Goal: Use online tool/utility: Use online tool/utility

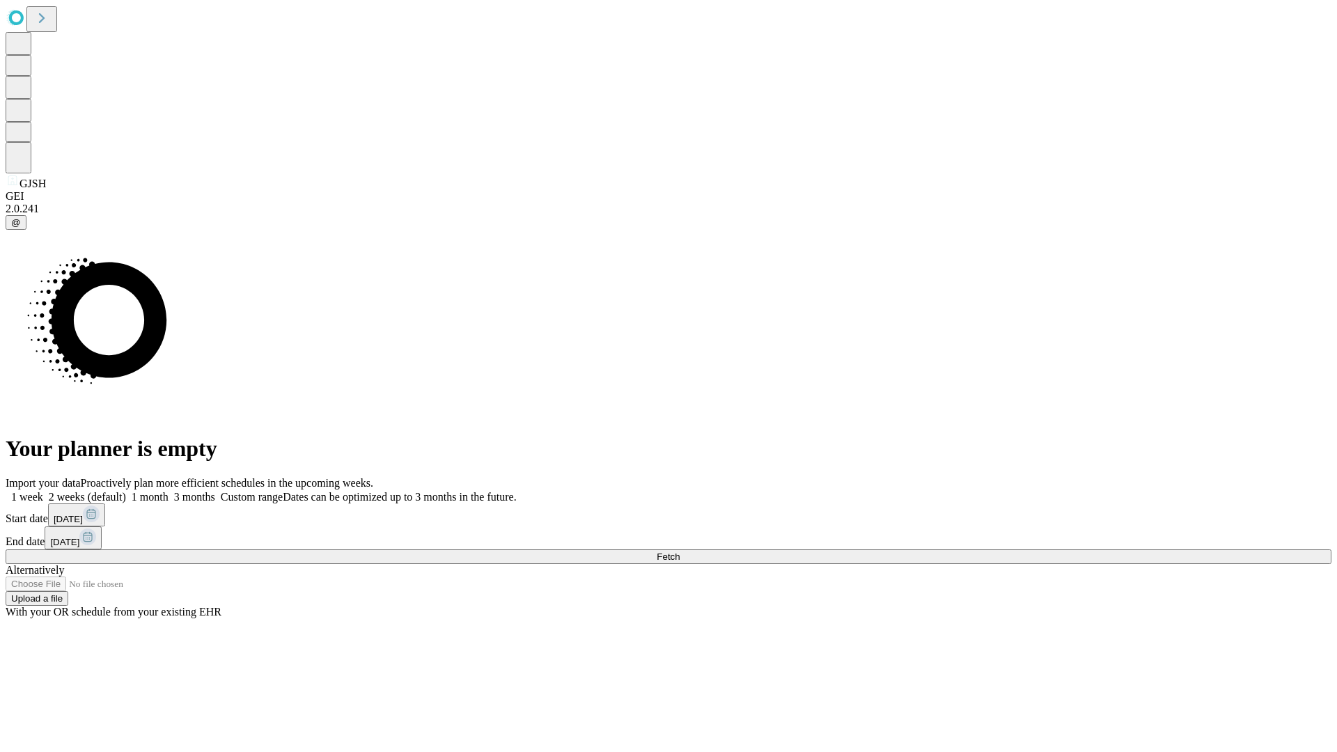
click at [680, 552] on span "Fetch" at bounding box center [668, 557] width 23 height 10
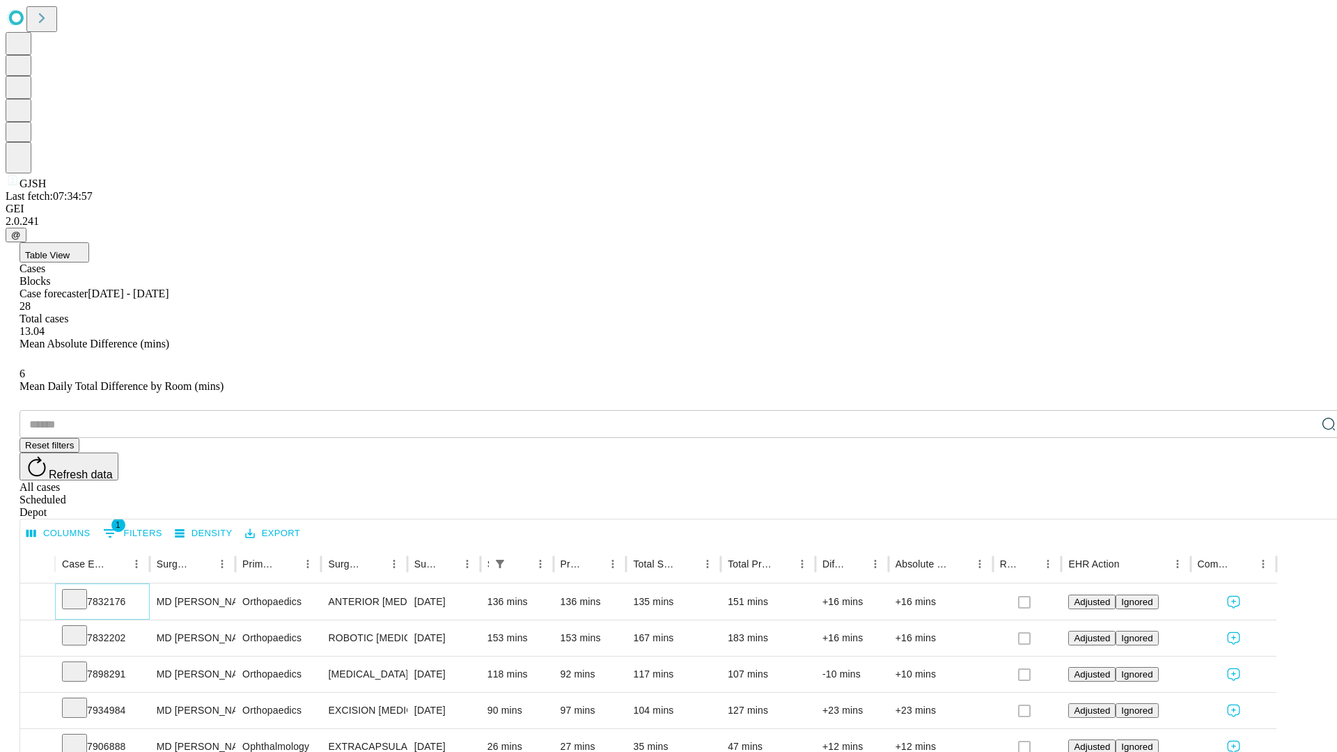
click at [81, 591] on icon at bounding box center [75, 598] width 14 height 14
